Goal: Navigation & Orientation: Understand site structure

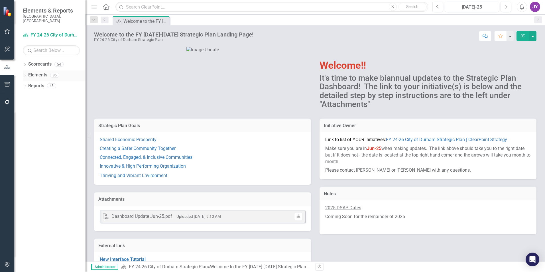
click at [28, 72] on link "Elements" at bounding box center [37, 75] width 19 height 7
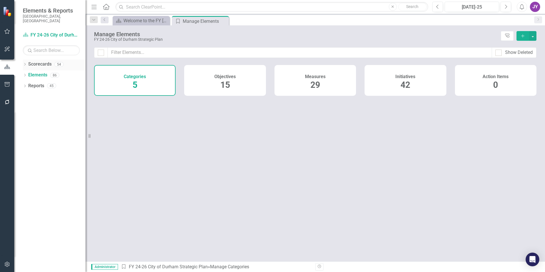
click at [33, 61] on link "Scorecards" at bounding box center [39, 64] width 23 height 7
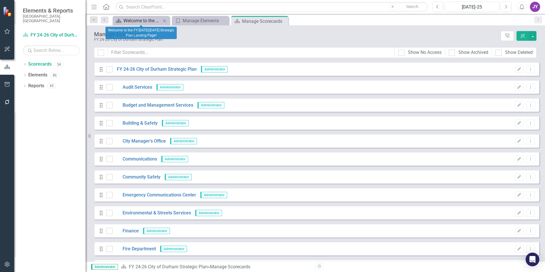
click at [137, 19] on div "Welcome to the FY [DATE]-[DATE] Strategic Plan Landing Page!" at bounding box center [142, 20] width 38 height 7
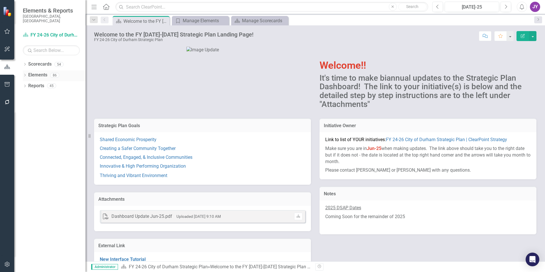
click at [25, 74] on div "Dropdown" at bounding box center [25, 76] width 4 height 5
click at [40, 104] on link "Initiative Initiatives" at bounding box center [45, 107] width 28 height 7
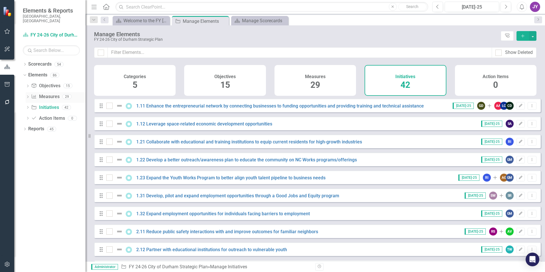
click at [47, 92] on div "Measure Measures" at bounding box center [45, 96] width 28 height 9
click at [255, 23] on div "Manage Scorecards" at bounding box center [261, 20] width 38 height 7
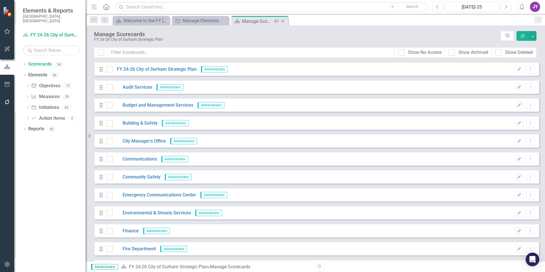
click at [287, 19] on div "Scorecard Manage Scorecards Pin Close" at bounding box center [259, 20] width 57 height 9
click at [281, 20] on icon "Close" at bounding box center [283, 21] width 6 height 5
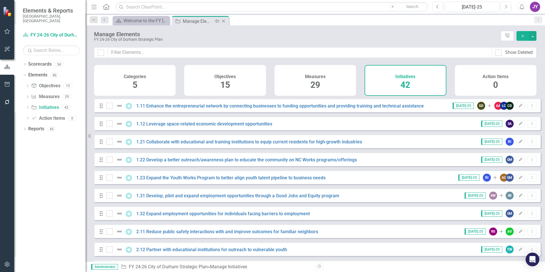
click at [224, 20] on icon "Close" at bounding box center [224, 21] width 6 height 5
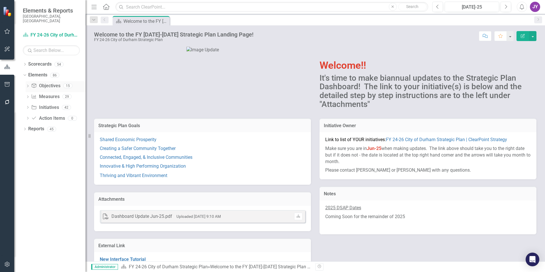
click at [43, 84] on link "Objective Objectives" at bounding box center [45, 86] width 29 height 7
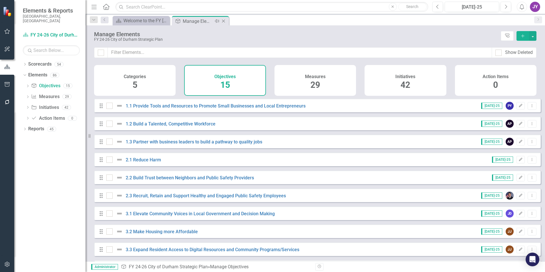
click at [226, 22] on icon "Close" at bounding box center [224, 21] width 6 height 5
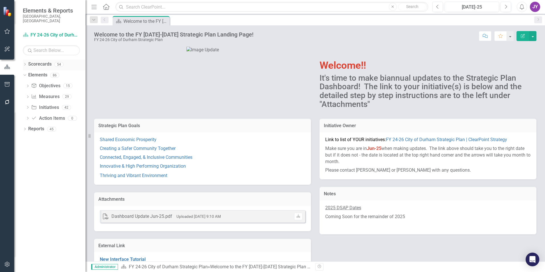
click at [24, 63] on icon "Dropdown" at bounding box center [25, 64] width 4 height 3
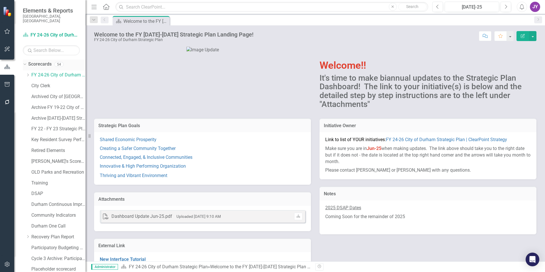
click at [23, 62] on icon "Dropdown" at bounding box center [24, 64] width 3 height 4
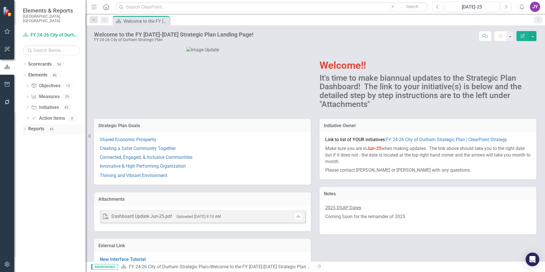
click at [32, 126] on link "Reports" at bounding box center [36, 129] width 16 height 7
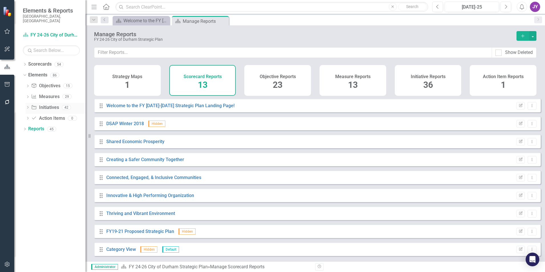
click at [41, 104] on link "Initiative Initiatives" at bounding box center [45, 107] width 28 height 7
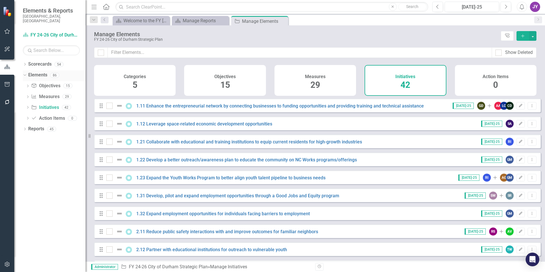
click at [34, 72] on link "Elements" at bounding box center [37, 75] width 19 height 7
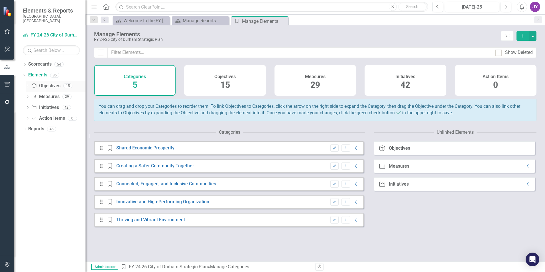
click at [52, 83] on link "Objective Objectives" at bounding box center [45, 86] width 29 height 7
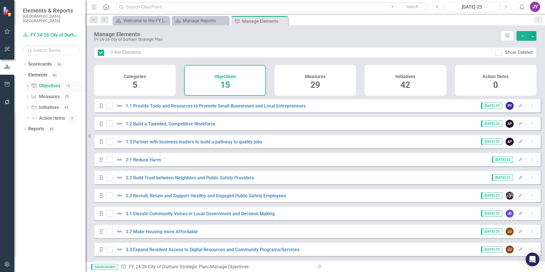
checkbox input "false"
click at [49, 94] on link "Measure Measures" at bounding box center [45, 97] width 28 height 7
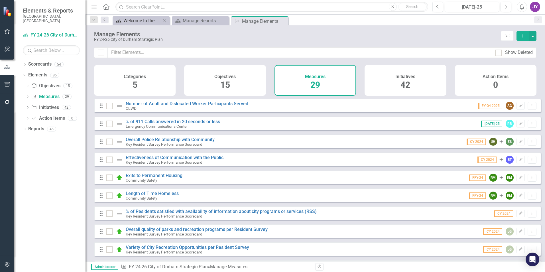
click at [140, 23] on div "Welcome to the FY [DATE]-[DATE] Strategic Plan Landing Page!" at bounding box center [142, 20] width 38 height 7
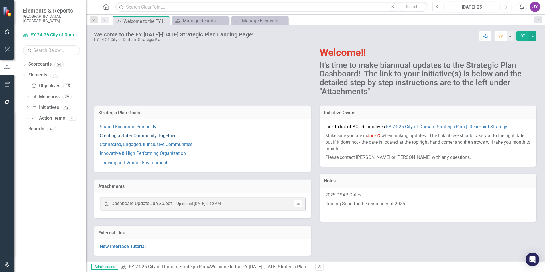
scroll to position [32, 0]
click at [133, 125] on link "Shared Economic Prosperity" at bounding box center [128, 126] width 57 height 5
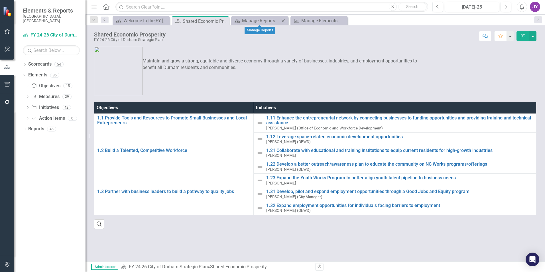
click at [281, 20] on icon "Close" at bounding box center [283, 21] width 6 height 5
click at [283, 20] on icon at bounding box center [283, 20] width 3 height 3
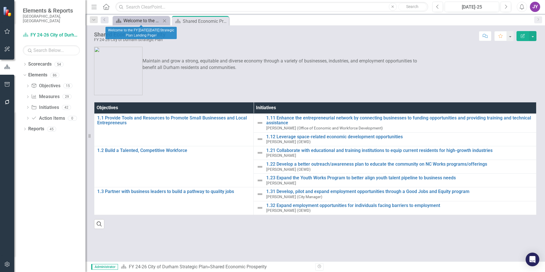
click at [129, 17] on div "Welcome to the FY [DATE]-[DATE] Strategic Plan Landing Page!" at bounding box center [142, 20] width 38 height 7
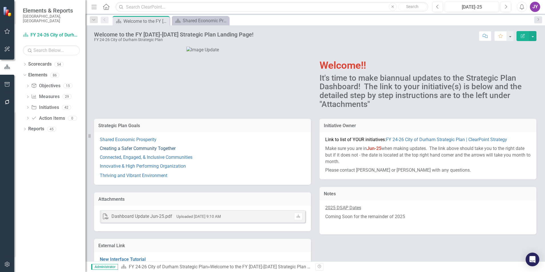
click at [123, 151] on link "Creating a Safer Community Together" at bounding box center [138, 148] width 76 height 5
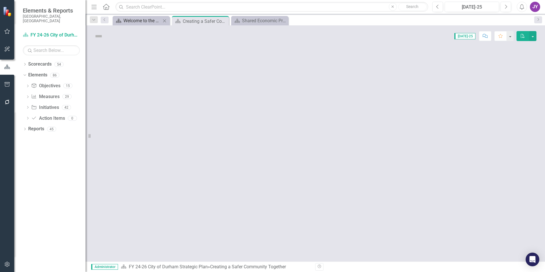
click at [148, 22] on div "Welcome to the FY [DATE]-[DATE] Strategic Plan Landing Page!" at bounding box center [142, 20] width 38 height 7
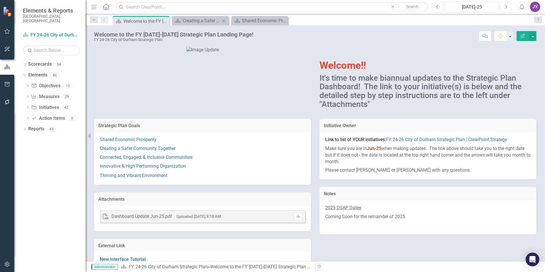
click at [225, 21] on icon "Close" at bounding box center [224, 21] width 6 height 5
click at [208, 23] on div "Shared Economic Prosperity" at bounding box center [202, 20] width 38 height 7
